Goal: Information Seeking & Learning: Learn about a topic

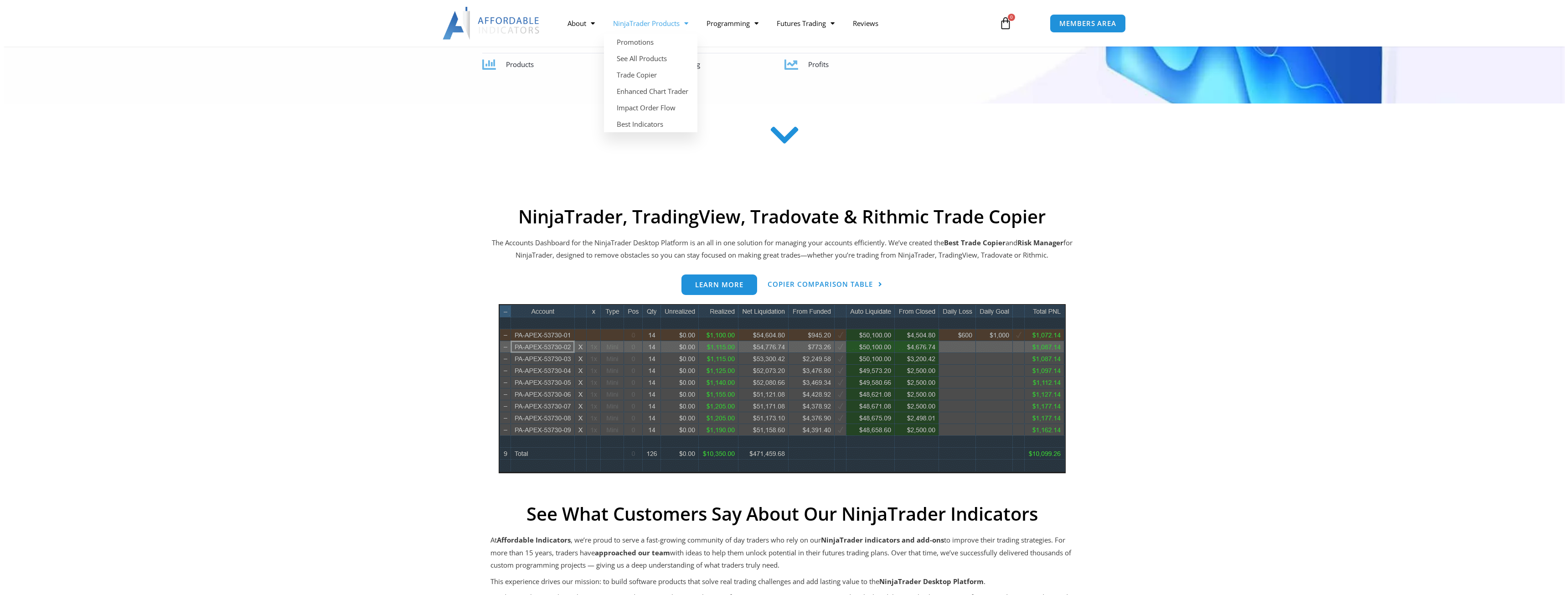
scroll to position [274, 0]
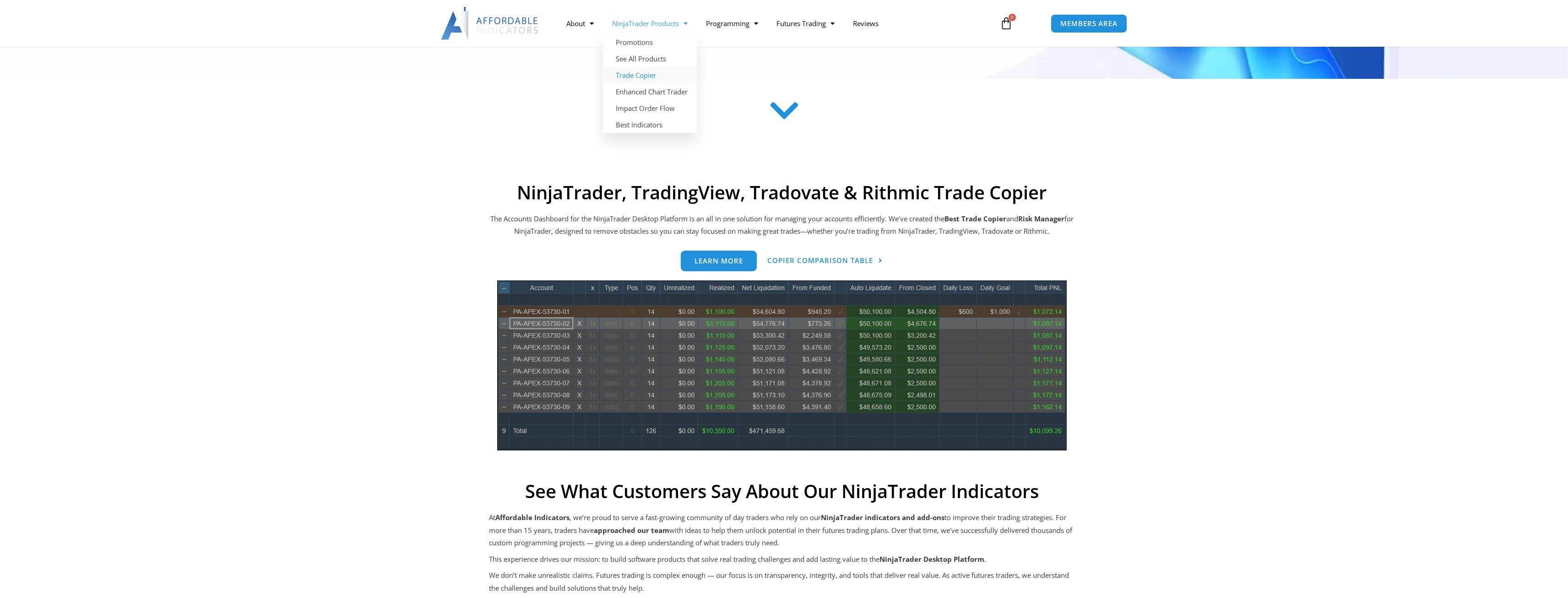
click at [656, 73] on link "Trade Copier" at bounding box center [650, 74] width 94 height 16
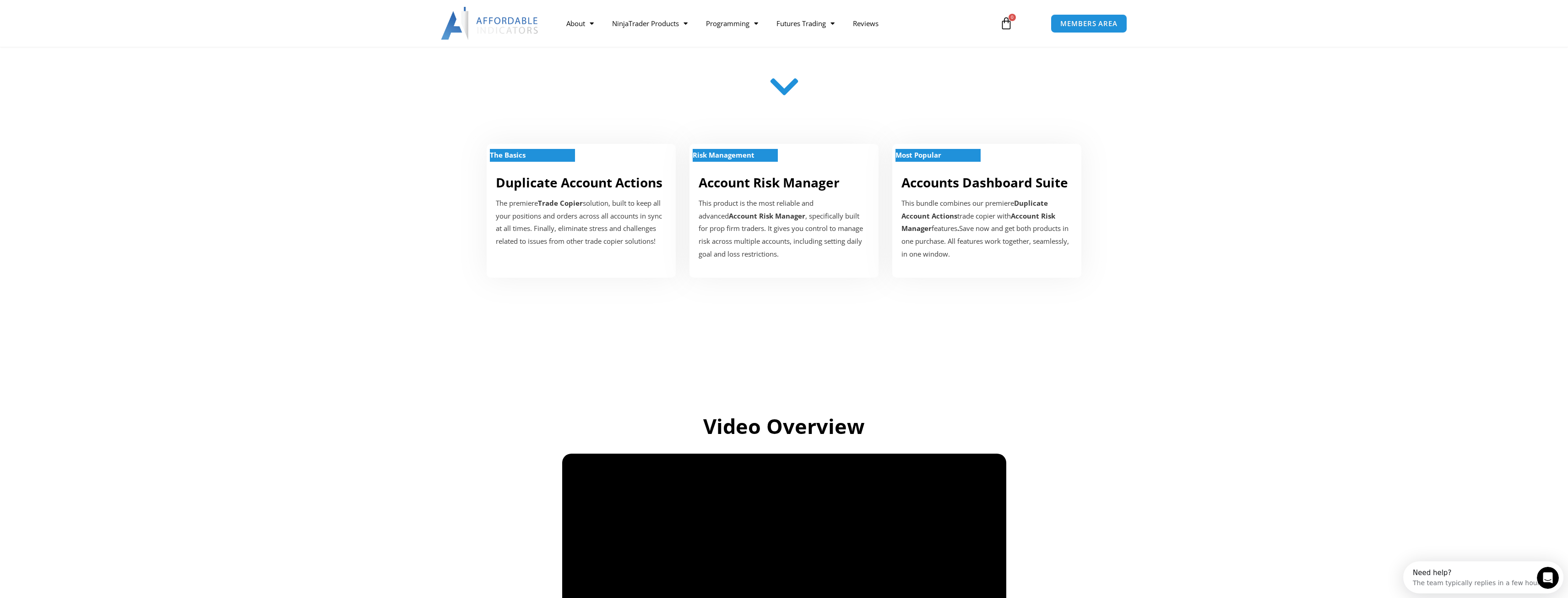
scroll to position [458, 0]
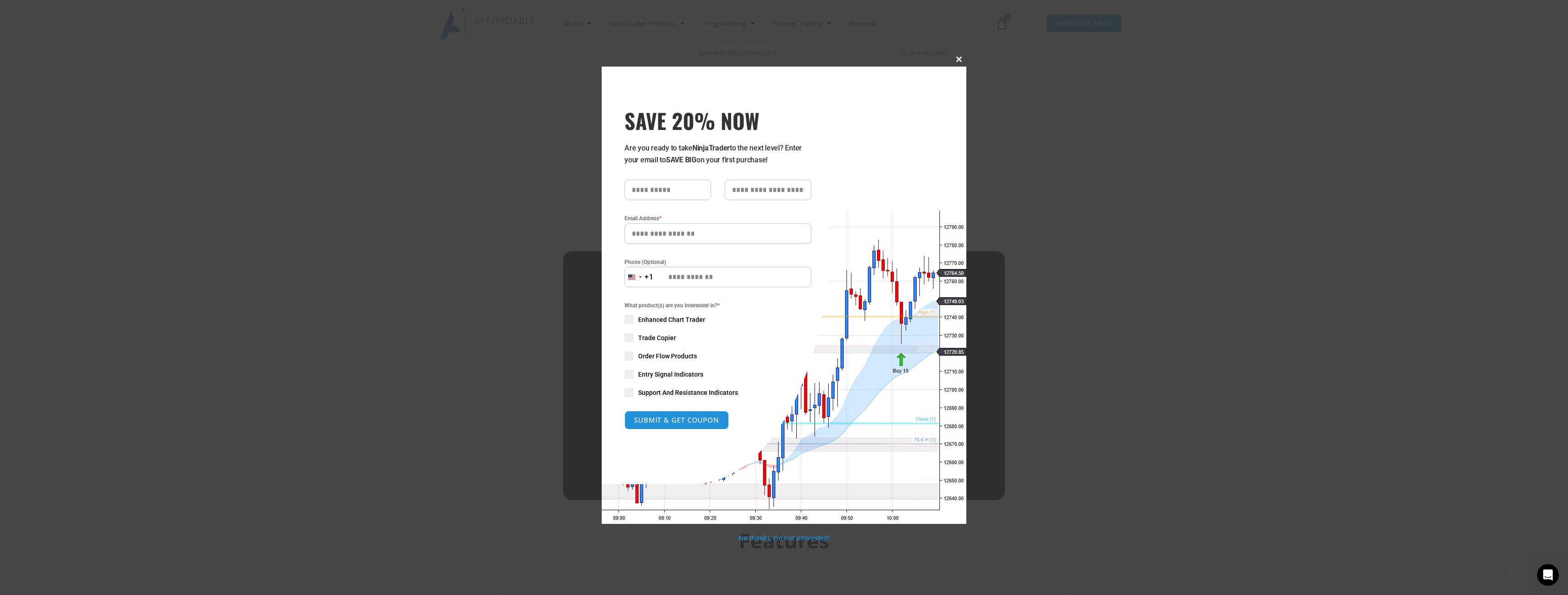
click at [960, 58] on span "SAVE 20% NOW popup" at bounding box center [958, 59] width 15 height 5
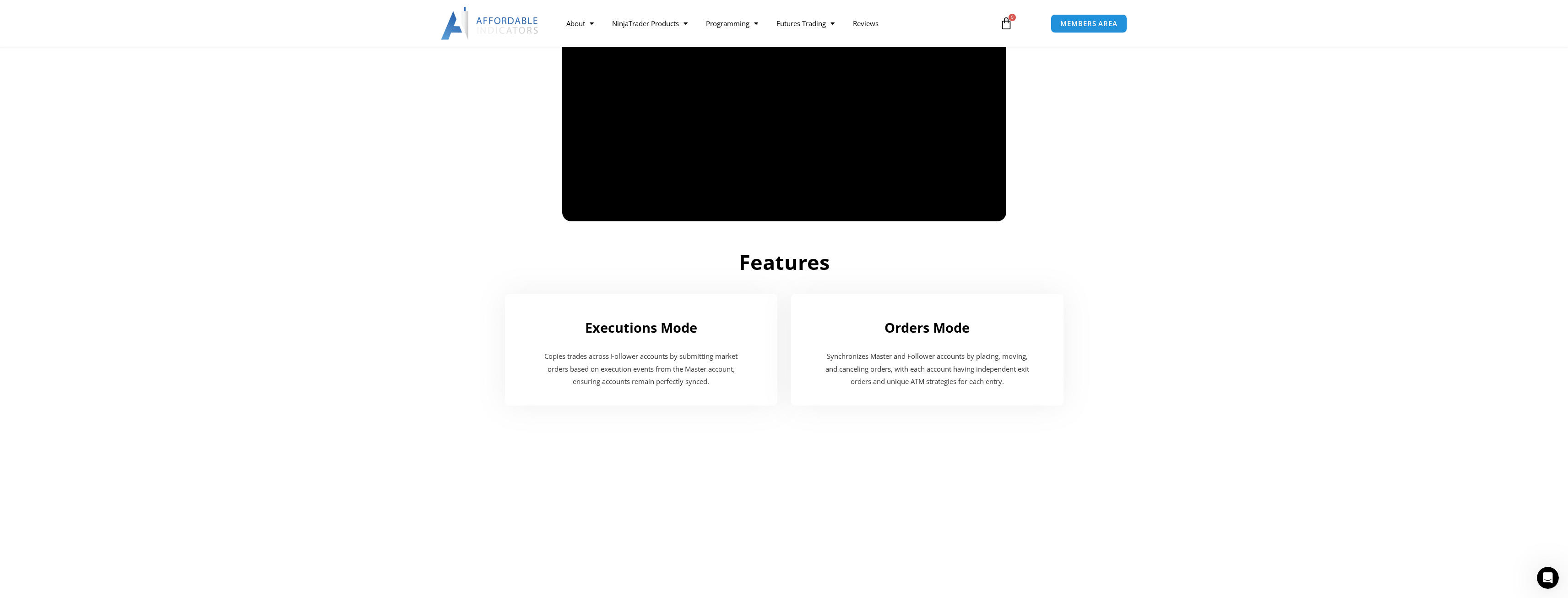
scroll to position [779, 0]
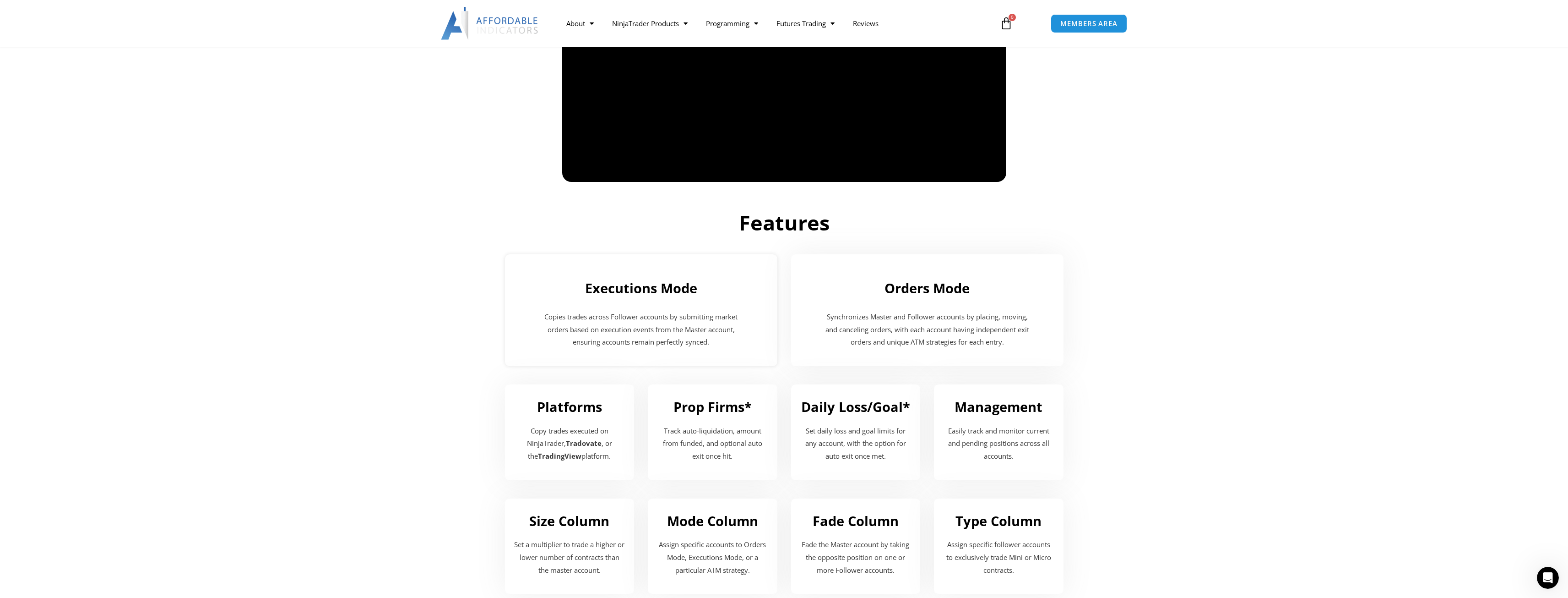
click at [657, 289] on h2 "Executions Mode" at bounding box center [641, 288] width 254 height 17
drag, startPoint x: 657, startPoint y: 289, endPoint x: 656, endPoint y: 325, distance: 36.0
click at [656, 325] on div "Executions Mode Copies trades across Follower accounts by submitting market ord…" at bounding box center [641, 310] width 272 height 112
click at [656, 325] on p "Copies trades across Follower accounts by submitting market orders based on exe…" at bounding box center [641, 330] width 208 height 38
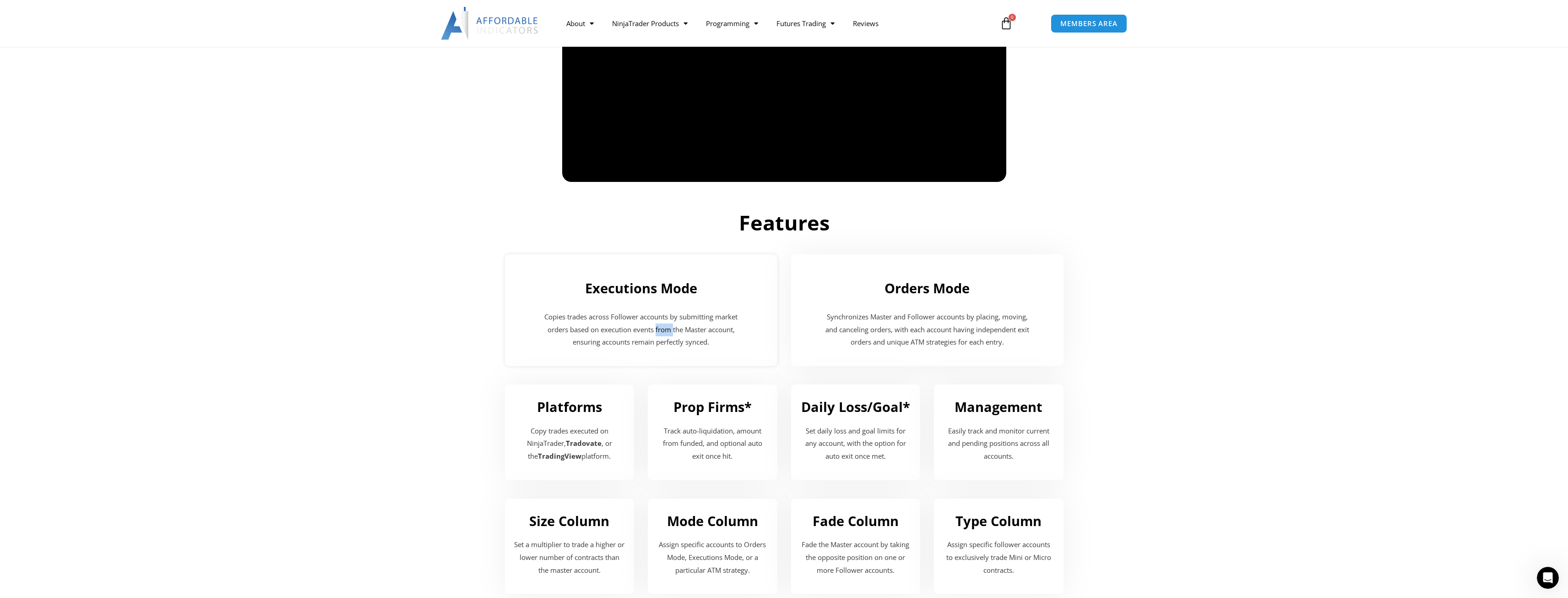
click at [656, 325] on p "Copies trades across Follower accounts by submitting market orders based on exe…" at bounding box center [641, 330] width 208 height 38
drag, startPoint x: 656, startPoint y: 325, endPoint x: 663, endPoint y: 291, distance: 34.7
click at [663, 291] on div "Executions Mode Copies trades across Follower accounts by submitting market ord…" at bounding box center [641, 310] width 272 height 112
click at [663, 291] on h2 "Executions Mode" at bounding box center [641, 288] width 254 height 17
click at [663, 290] on h2 "Executions Mode" at bounding box center [641, 288] width 254 height 17
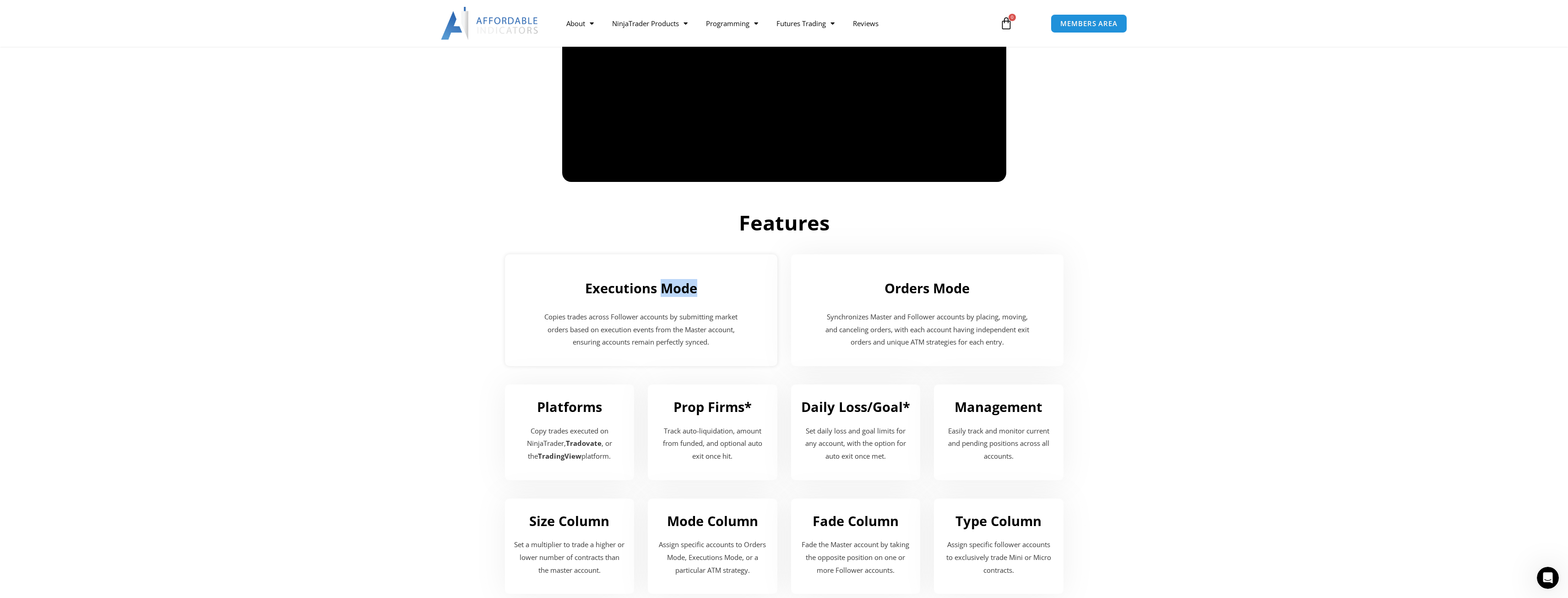
click at [663, 290] on h2 "Executions Mode" at bounding box center [641, 288] width 254 height 17
drag, startPoint x: 663, startPoint y: 290, endPoint x: 662, endPoint y: 321, distance: 31.0
click at [662, 321] on div "Executions Mode Copies trades across Follower accounts by submitting market ord…" at bounding box center [641, 310] width 272 height 112
click at [662, 321] on p "Copies trades across Follower accounts by submitting market orders based on exe…" at bounding box center [641, 330] width 208 height 38
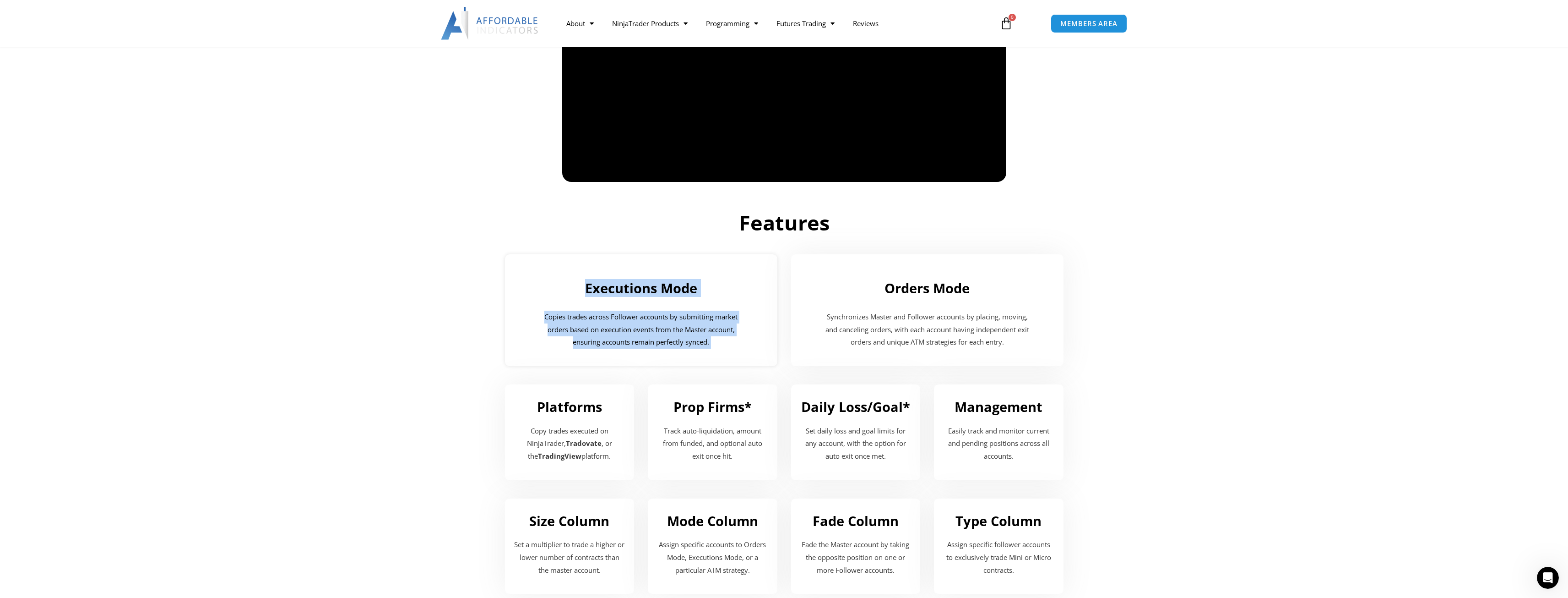
drag, startPoint x: 662, startPoint y: 321, endPoint x: 668, endPoint y: 284, distance: 37.5
click at [668, 284] on div "Executions Mode Copies trades across Follower accounts by submitting market ord…" at bounding box center [641, 310] width 272 height 112
click at [668, 284] on h2 "Executions Mode" at bounding box center [641, 288] width 254 height 17
drag, startPoint x: 668, startPoint y: 284, endPoint x: 666, endPoint y: 319, distance: 35.1
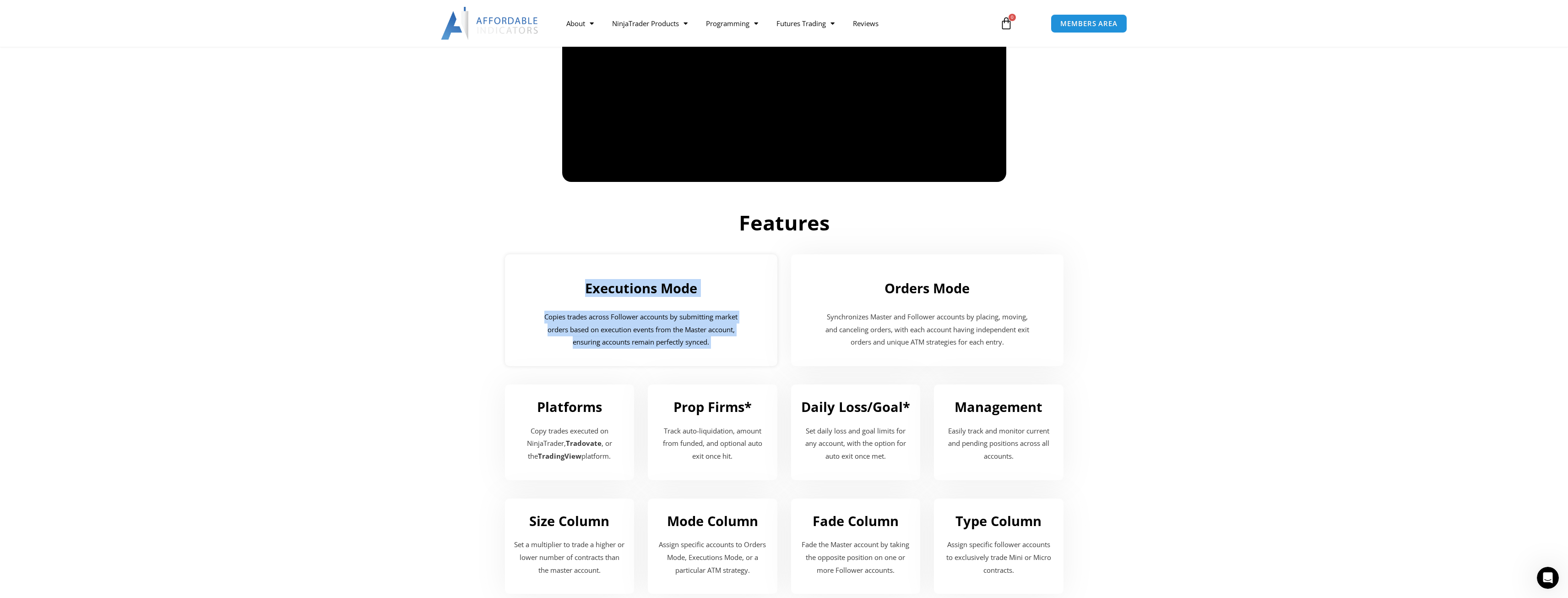
click at [666, 319] on div "Executions Mode Copies trades across Follower accounts by submitting market ord…" at bounding box center [641, 310] width 272 height 112
click at [666, 319] on p "Copies trades across Follower accounts by submitting market orders based on exe…" at bounding box center [641, 330] width 208 height 38
drag, startPoint x: 666, startPoint y: 319, endPoint x: 668, endPoint y: 285, distance: 34.1
click at [668, 285] on div "Executions Mode Copies trades across Follower accounts by submitting market ord…" at bounding box center [641, 310] width 272 height 112
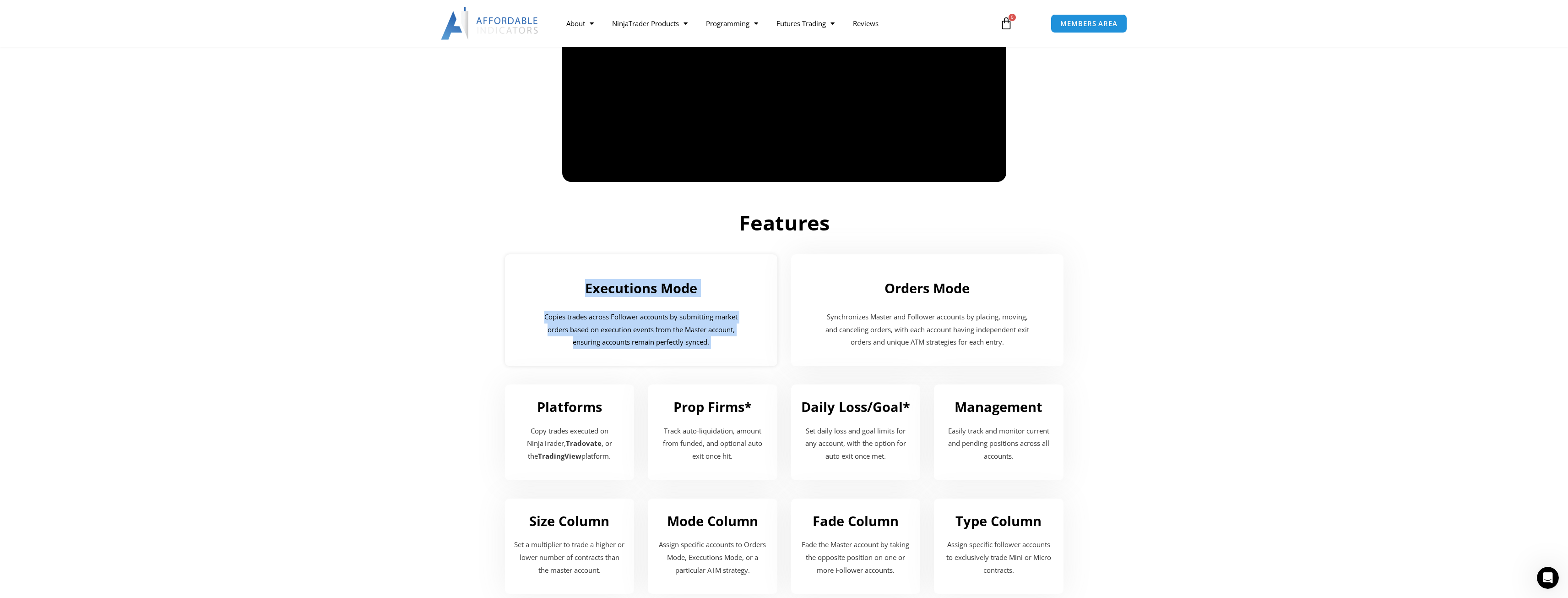
click at [668, 284] on h2 "Executions Mode" at bounding box center [641, 288] width 254 height 17
drag, startPoint x: 668, startPoint y: 284, endPoint x: 667, endPoint y: 329, distance: 45.0
click at [667, 329] on div "Executions Mode Copies trades across Follower accounts by submitting market ord…" at bounding box center [641, 310] width 272 height 112
click at [894, 320] on p "Synchronizes Master and Follower accounts by placing, moving, and canceling ord…" at bounding box center [927, 330] width 208 height 38
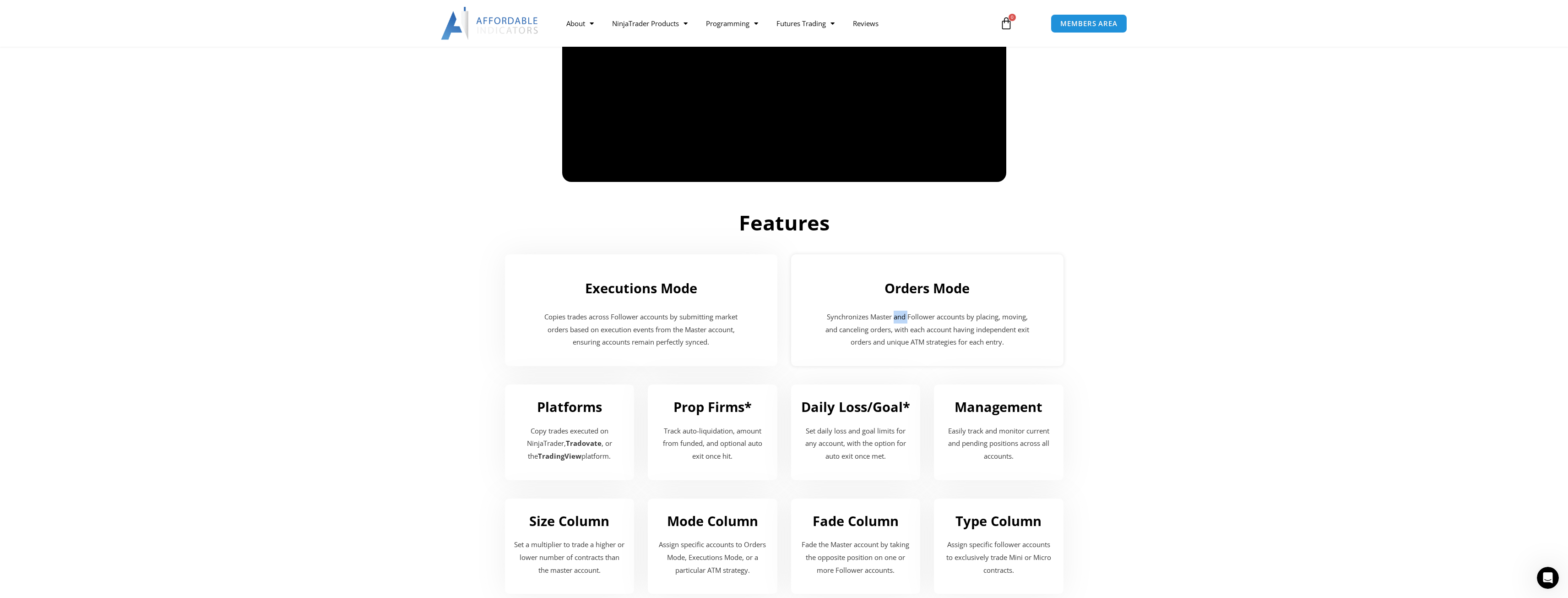
click at [894, 320] on p "Synchronizes Master and Follower accounts by placing, moving, and canceling ord…" at bounding box center [927, 330] width 208 height 38
drag, startPoint x: 894, startPoint y: 320, endPoint x: 881, endPoint y: 295, distance: 28.2
click at [881, 296] on div "Orders Mode Synchronizes Master and Follower accounts by placing, moving, and c…" at bounding box center [927, 310] width 272 height 112
click at [881, 295] on h2 "Orders Mode" at bounding box center [927, 288] width 254 height 17
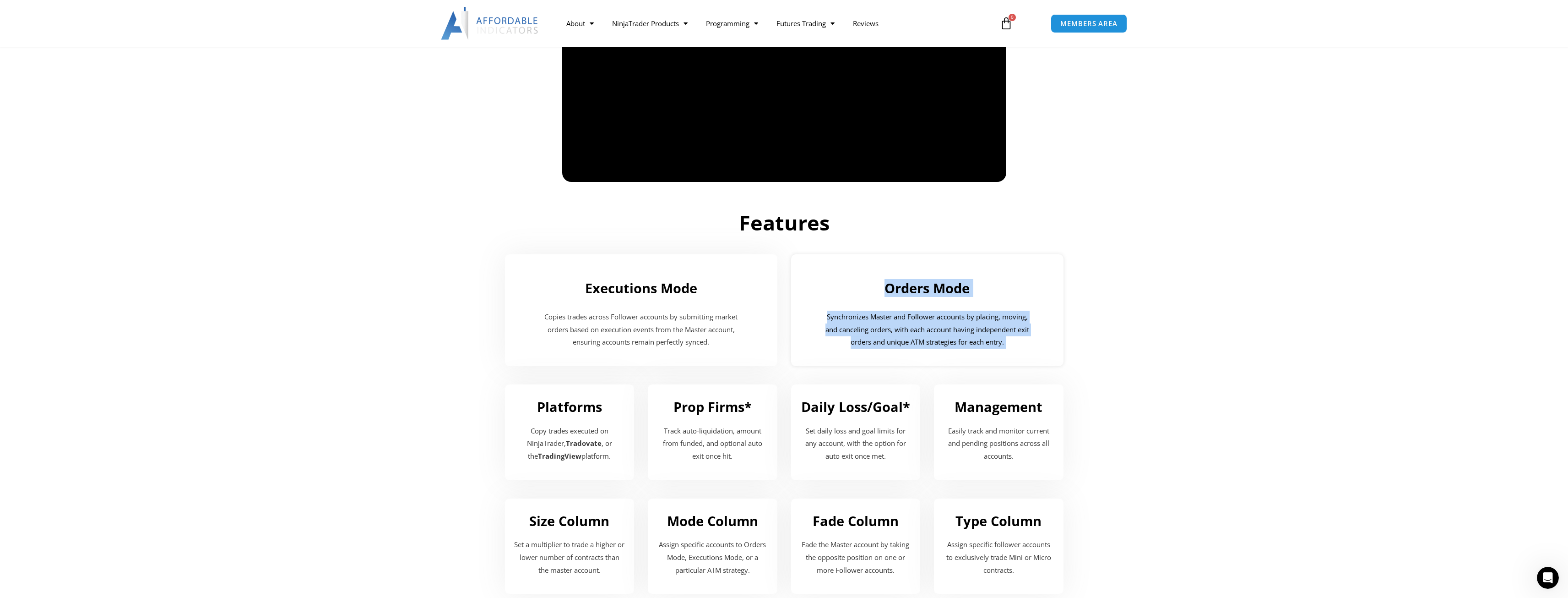
drag, startPoint x: 881, startPoint y: 295, endPoint x: 896, endPoint y: 331, distance: 39.0
click at [896, 331] on div "Orders Mode Synchronizes Master and Follower accounts by placing, moving, and c…" at bounding box center [927, 310] width 272 height 112
click at [896, 331] on p "Synchronizes Master and Follower accounts by placing, moving, and canceling ord…" at bounding box center [927, 330] width 208 height 38
click at [938, 302] on div "Orders Mode Synchronizes Master and Follower accounts by placing, moving, and c…" at bounding box center [927, 310] width 272 height 112
click at [938, 302] on div "Orders Mode Synchronizes Master and Follower accounts by placing, moving, and c…" at bounding box center [927, 310] width 272 height 112
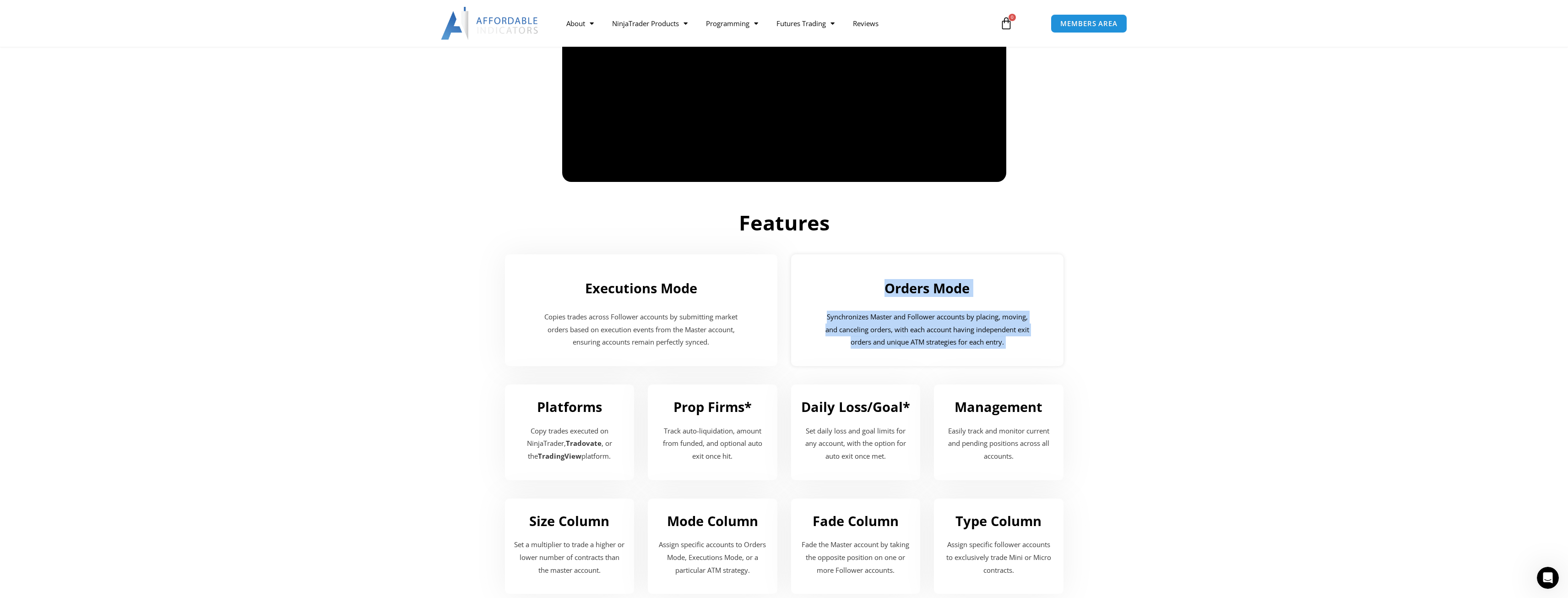
drag, startPoint x: 938, startPoint y: 302, endPoint x: 942, endPoint y: 335, distance: 33.2
click at [942, 335] on div "Orders Mode Synchronizes Master and Follower accounts by placing, moving, and c…" at bounding box center [927, 310] width 272 height 112
click at [942, 335] on p "Synchronizes Master and Follower accounts by placing, moving, and canceling ord…" at bounding box center [927, 330] width 208 height 38
drag, startPoint x: 942, startPoint y: 335, endPoint x: 952, endPoint y: 280, distance: 55.9
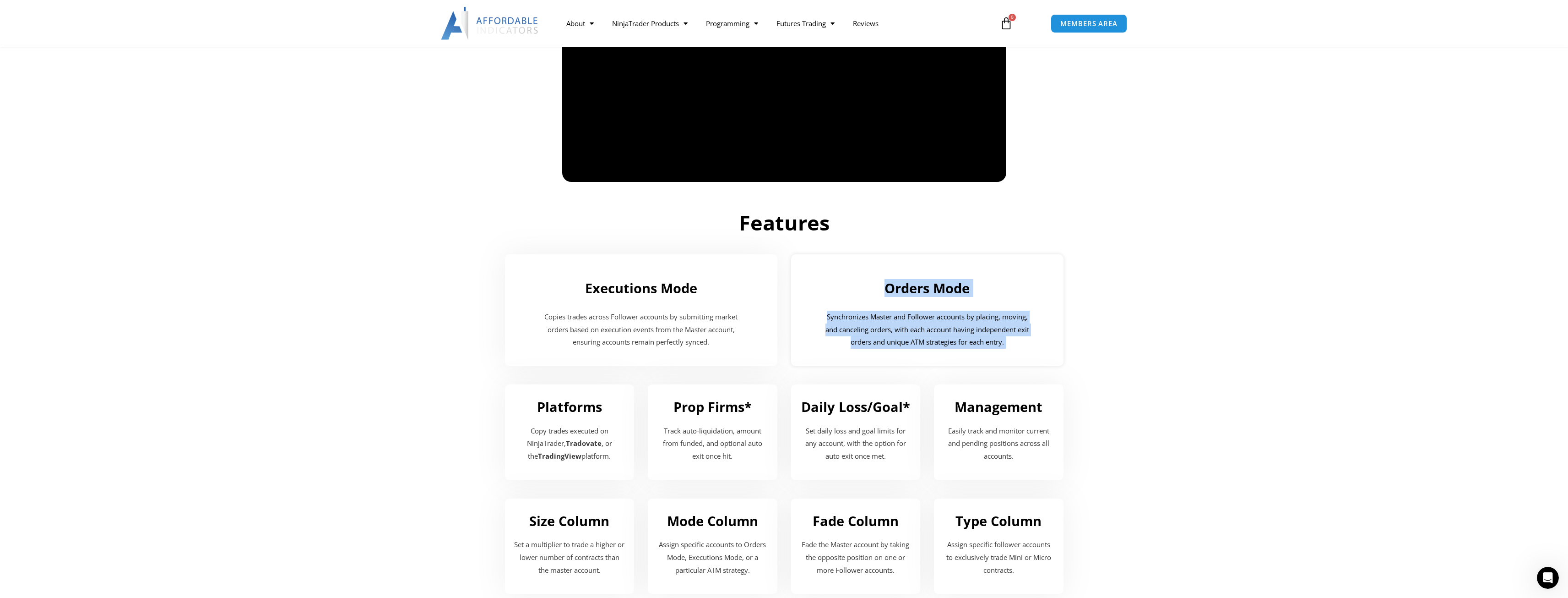
click at [952, 280] on div "Orders Mode Synchronizes Master and Follower accounts by placing, moving, and c…" at bounding box center [927, 310] width 272 height 112
click at [952, 280] on h2 "Orders Mode" at bounding box center [927, 288] width 254 height 17
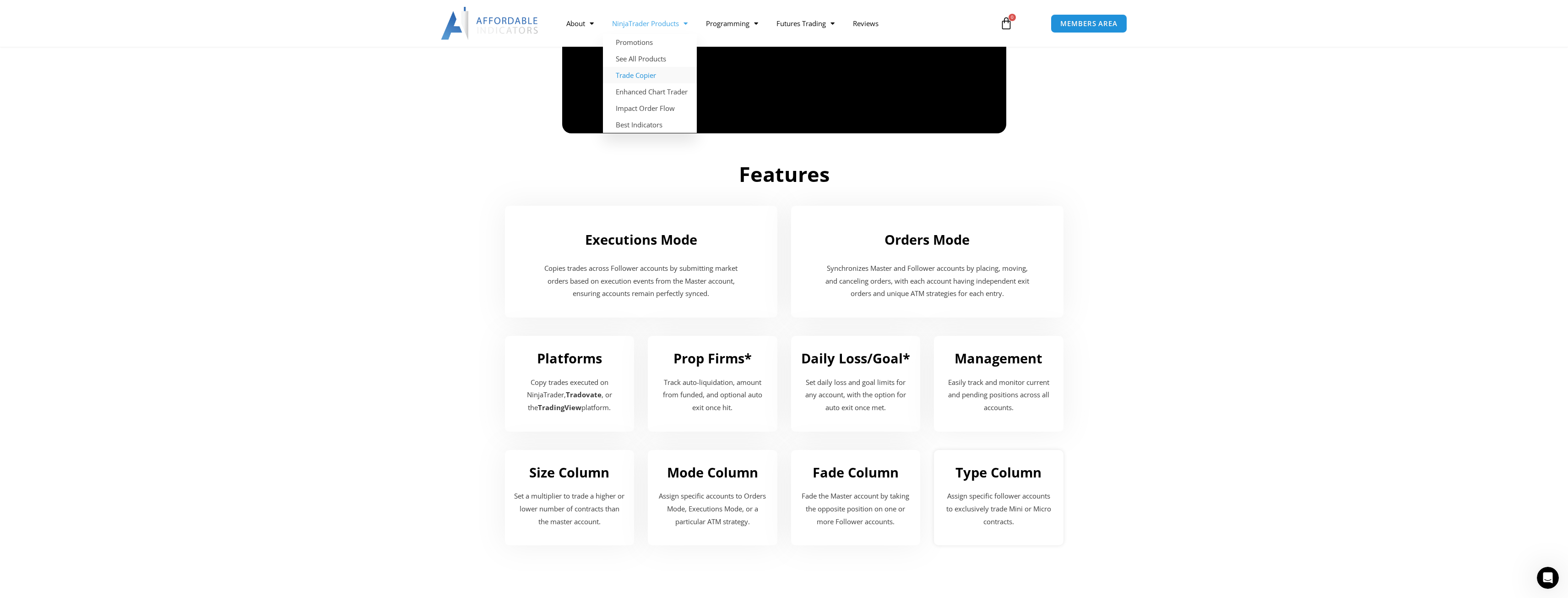
scroll to position [1054, 0]
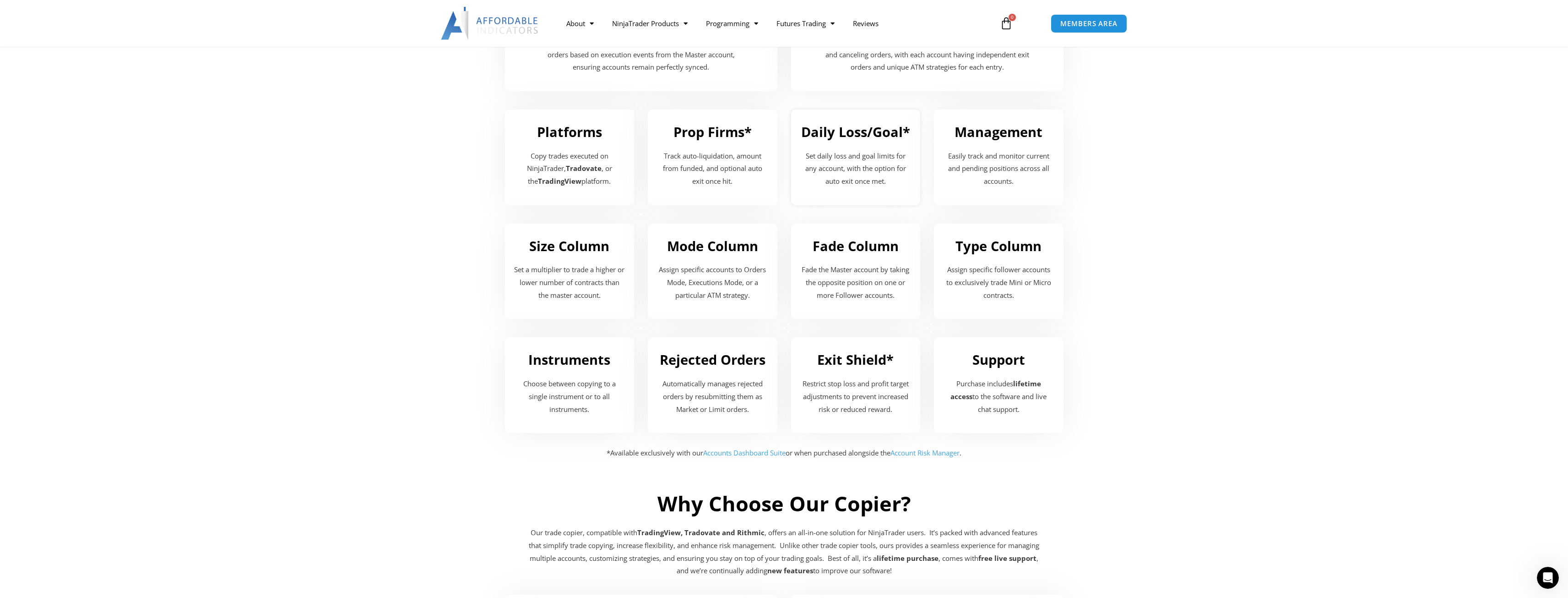
click at [792, 208] on div "Daily Loss/Goal* Set daily loss and goal limits for any account, with the optio…" at bounding box center [856, 158] width 144 height 114
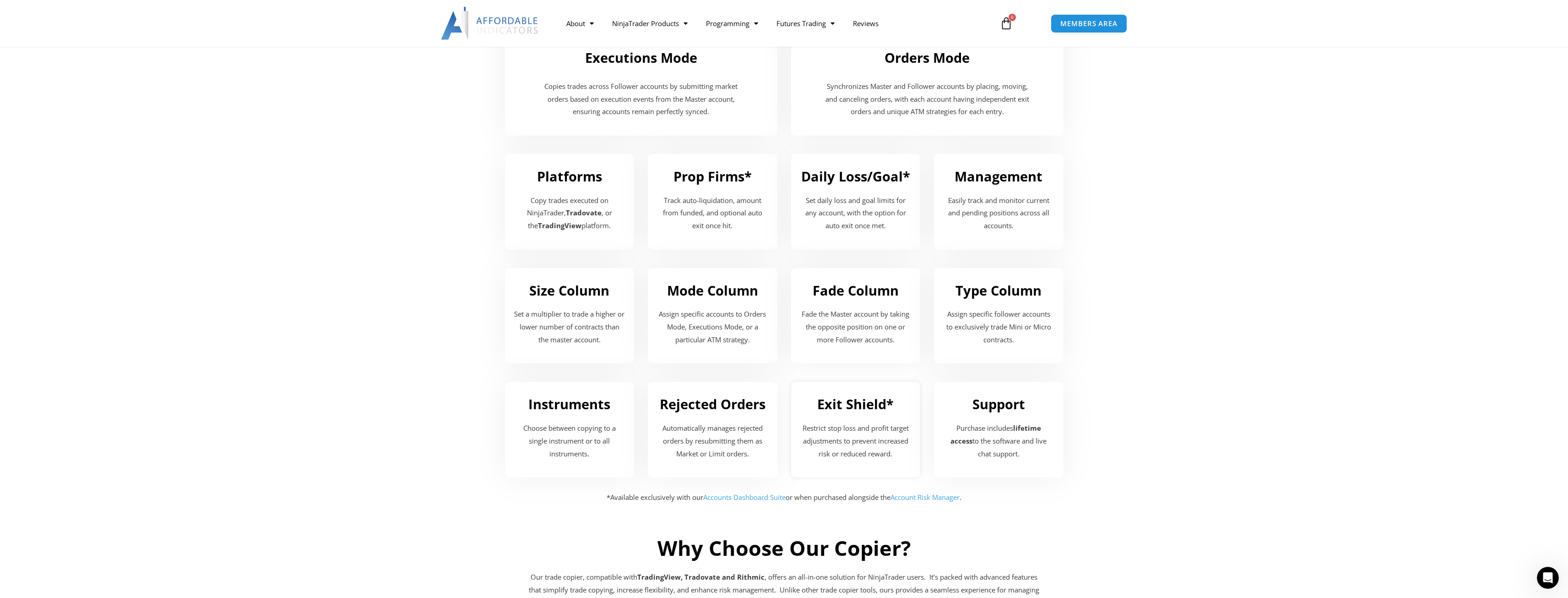
scroll to position [1008, 0]
click at [586, 228] on p "Copy trades executed on NinjaTrader, Tradovate , or the TradingView platform." at bounding box center [569, 215] width 112 height 38
drag, startPoint x: 586, startPoint y: 228, endPoint x: 588, endPoint y: 168, distance: 60.0
click at [588, 177] on div "Platforms Copy trades executed on NinjaTrader, Tradovate , or the TradingView p…" at bounding box center [570, 203] width 130 height 96
